Goal: Information Seeking & Learning: Understand process/instructions

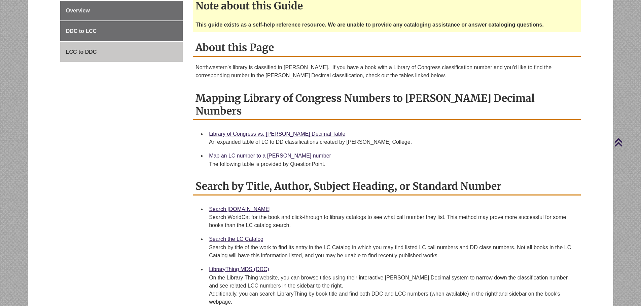
scroll to position [202, 0]
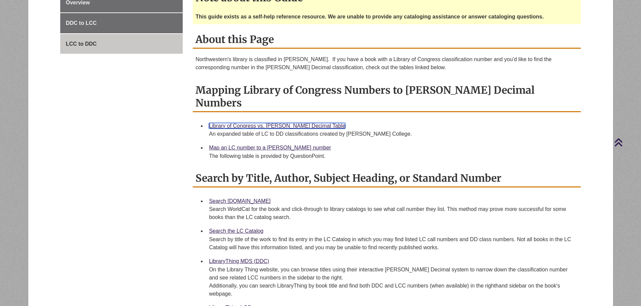
click at [285, 123] on link "Library of Congress vs. [PERSON_NAME] Decimal Table" at bounding box center [277, 126] width 136 height 6
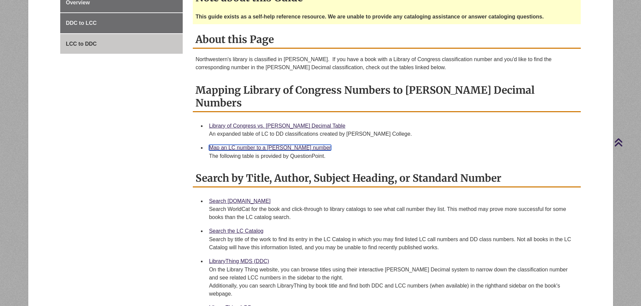
click at [276, 145] on link "Map an LC number to a [PERSON_NAME] number" at bounding box center [270, 148] width 122 height 6
drag, startPoint x: 208, startPoint y: 135, endPoint x: 336, endPoint y: 147, distance: 129.0
click at [336, 147] on li "Map an LC number to a Dewey number The following table is provided by QuestionP…" at bounding box center [392, 152] width 372 height 22
copy div "Map an LC number to a Dewey number The following table is provided by QuestionP…"
drag, startPoint x: 424, startPoint y: 137, endPoint x: 410, endPoint y: 139, distance: 14.2
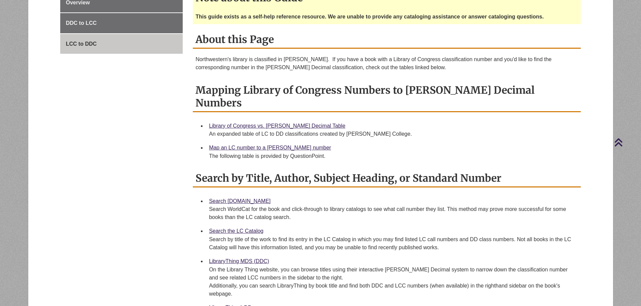
click at [424, 144] on div "Map an LC number to a Dewey number The following table is provided by QuestionP…" at bounding box center [392, 152] width 366 height 17
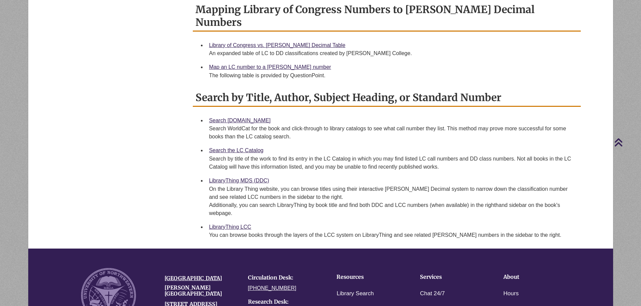
scroll to position [303, 0]
